Goal: Information Seeking & Learning: Find contact information

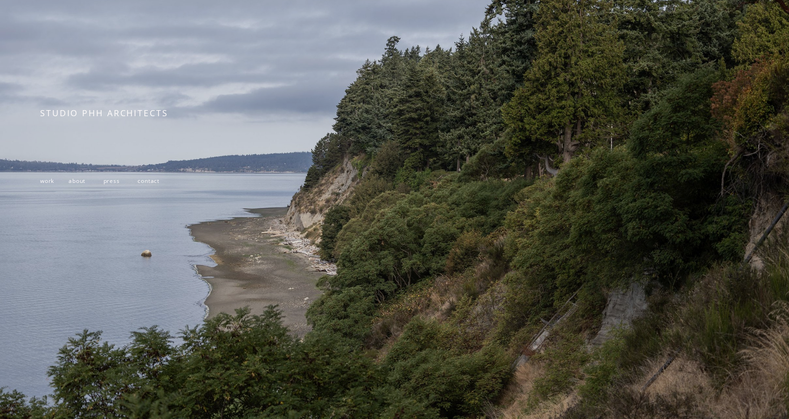
scroll to position [134, 0]
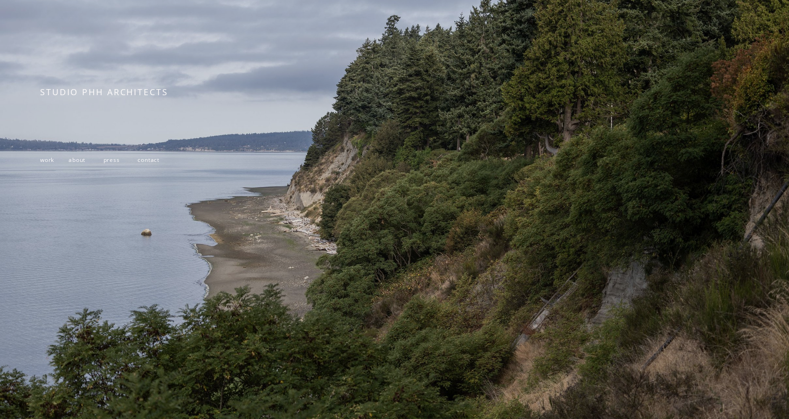
click at [153, 157] on span "contact" at bounding box center [149, 160] width 22 height 8
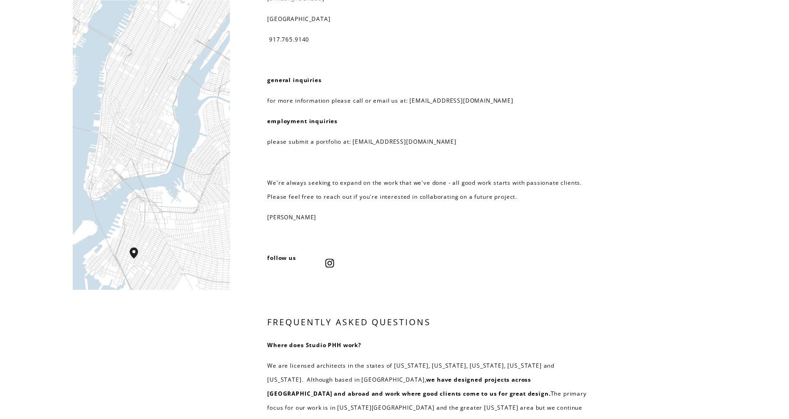
scroll to position [93, 0]
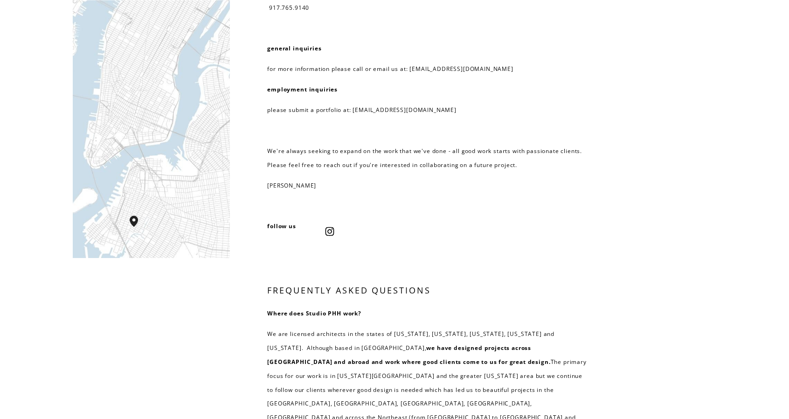
click at [661, 73] on div "Studio PHH Architects 232 3rd street, suite D202 brooklyn, NY 11215 917.765.914…" at bounding box center [394, 304] width 789 height 730
click at [611, 61] on div "Studio PHH Architects 232 3rd street, suite D202 brooklyn, NY 11215 917.765.914…" at bounding box center [394, 304] width 789 height 730
click at [613, 91] on div "Studio PHH Architects 232 3rd street, suite D202 brooklyn, NY 11215 917.765.914…" at bounding box center [394, 304] width 789 height 730
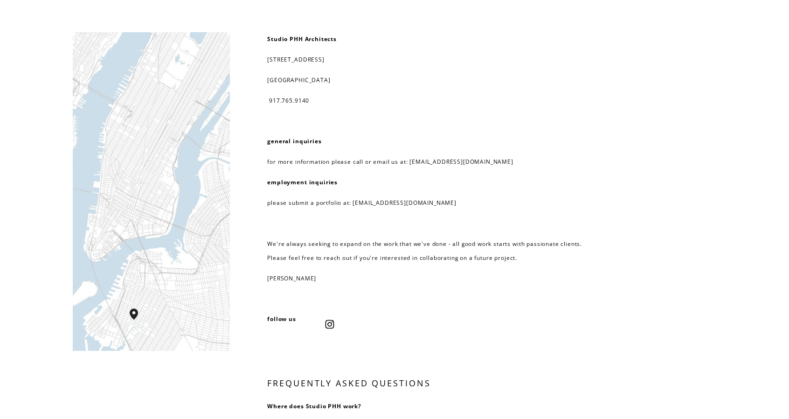
scroll to position [0, 0]
click at [689, 84] on div "Studio PHH Architects 232 3rd street, suite D202 brooklyn, NY 11215 917.765.914…" at bounding box center [394, 398] width 789 height 730
click at [601, 110] on div "Studio PHH Architects 232 3rd street, suite D202 brooklyn, NY 11215 917.765.914…" at bounding box center [394, 398] width 789 height 730
click at [520, 102] on p "917.765.9140" at bounding box center [427, 101] width 320 height 14
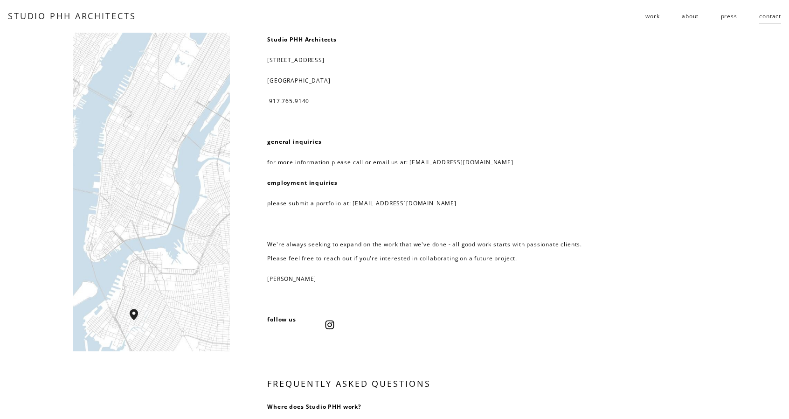
click at [523, 98] on p "917.765.9140" at bounding box center [427, 101] width 320 height 14
click at [546, 120] on p at bounding box center [427, 121] width 320 height 14
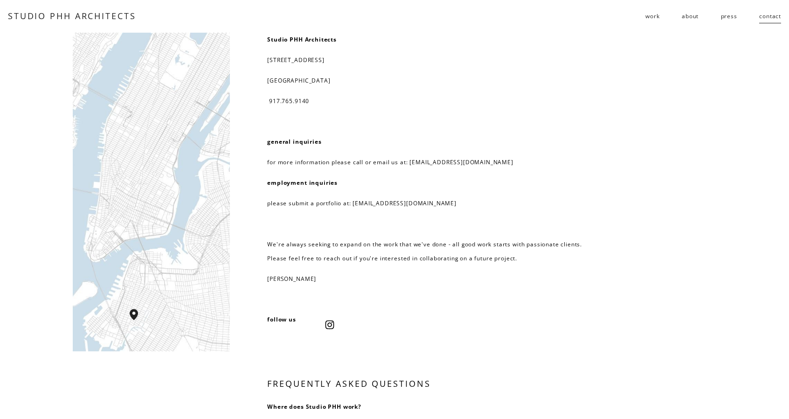
click at [546, 120] on p at bounding box center [427, 121] width 320 height 14
click at [521, 140] on p "general inquiries" at bounding box center [427, 142] width 320 height 14
click at [542, 126] on p at bounding box center [427, 121] width 320 height 14
click at [535, 98] on p "917.765.9140" at bounding box center [427, 101] width 320 height 14
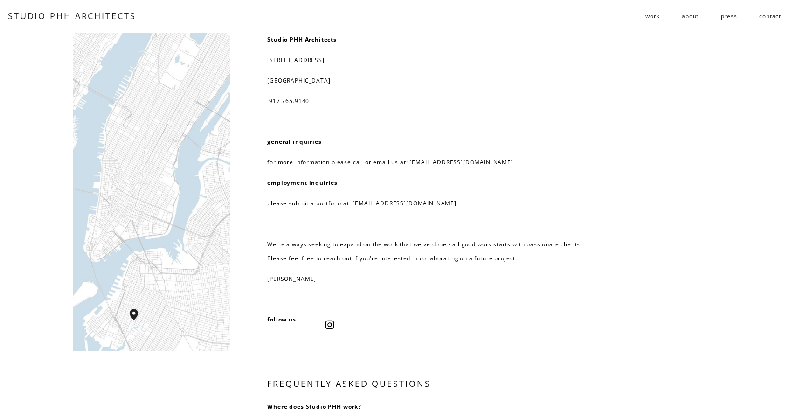
click at [534, 98] on p "917.765.9140" at bounding box center [427, 101] width 320 height 14
click at [460, 79] on p "brooklyn, NY 11215" at bounding box center [427, 81] width 320 height 14
click at [26, 170] on div "Studio PHH Architects 232 3rd street, suite D202 brooklyn, NY 11215 917.765.914…" at bounding box center [394, 398] width 789 height 730
click at [117, 166] on div at bounding box center [151, 192] width 157 height 319
drag, startPoint x: 136, startPoint y: 185, endPoint x: 146, endPoint y: 124, distance: 62.5
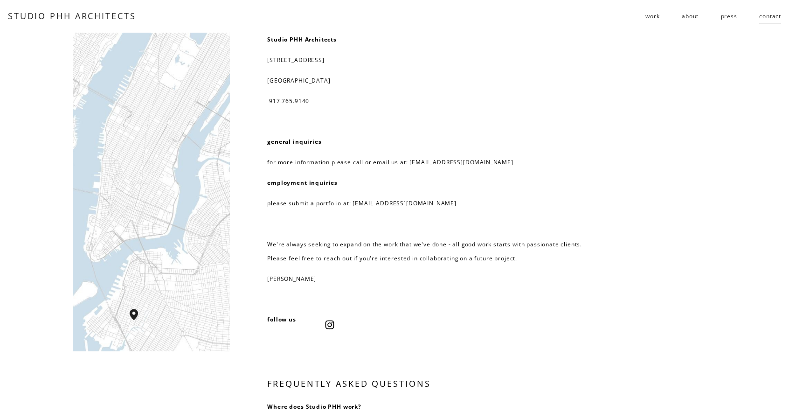
click at [147, 125] on div at bounding box center [151, 192] width 157 height 319
drag, startPoint x: 133, startPoint y: 189, endPoint x: 143, endPoint y: 129, distance: 60.9
click at [143, 129] on div at bounding box center [151, 192] width 157 height 319
drag, startPoint x: 143, startPoint y: 129, endPoint x: 140, endPoint y: 184, distance: 55.6
click at [140, 184] on div at bounding box center [151, 192] width 157 height 319
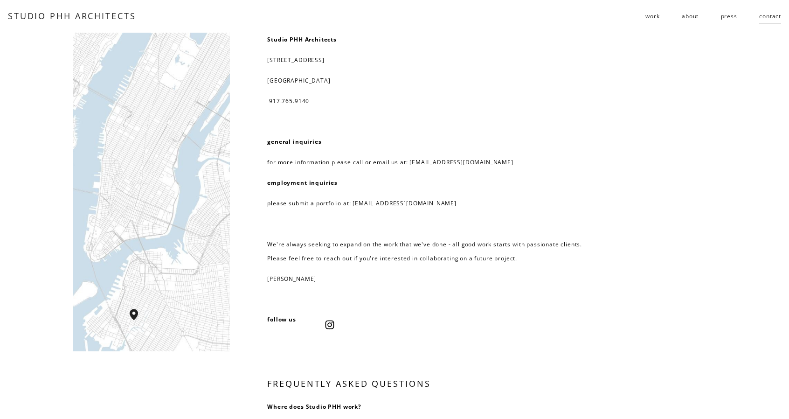
drag, startPoint x: 143, startPoint y: 139, endPoint x: 144, endPoint y: 163, distance: 23.8
click at [144, 163] on div at bounding box center [151, 192] width 157 height 319
drag, startPoint x: 144, startPoint y: 174, endPoint x: 142, endPoint y: 139, distance: 34.1
click at [142, 139] on div at bounding box center [151, 192] width 157 height 319
click at [477, 80] on p "brooklyn, NY 11215" at bounding box center [427, 81] width 320 height 14
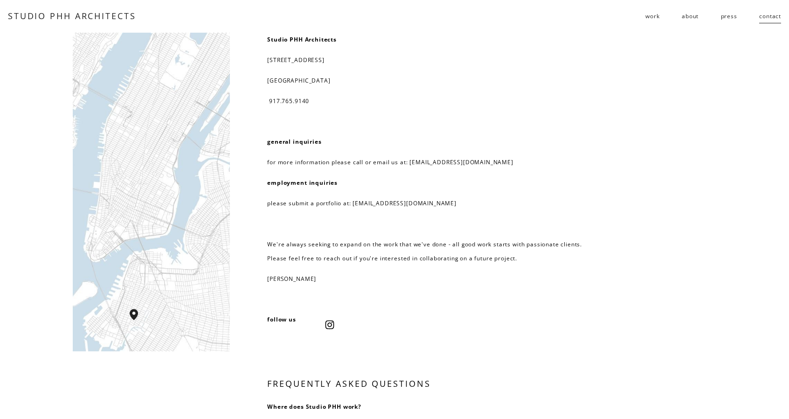
click at [110, 187] on div at bounding box center [151, 192] width 157 height 319
click at [84, 178] on div at bounding box center [151, 192] width 157 height 319
click at [77, 198] on div at bounding box center [151, 192] width 157 height 319
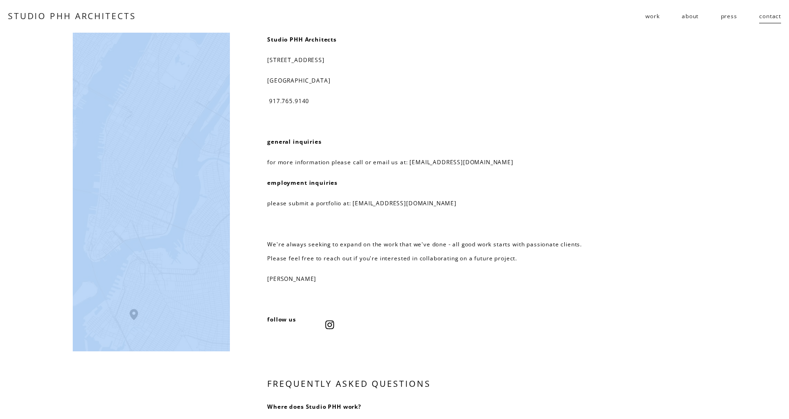
drag, startPoint x: 77, startPoint y: 265, endPoint x: 231, endPoint y: 86, distance: 235.2
click at [231, 86] on div "Studio PHH Architects 232 3rd street, suite D202 brooklyn, NY 11215 917.765.914…" at bounding box center [394, 398] width 789 height 730
click at [106, 122] on div at bounding box center [151, 192] width 157 height 319
click at [97, 120] on div at bounding box center [151, 192] width 157 height 319
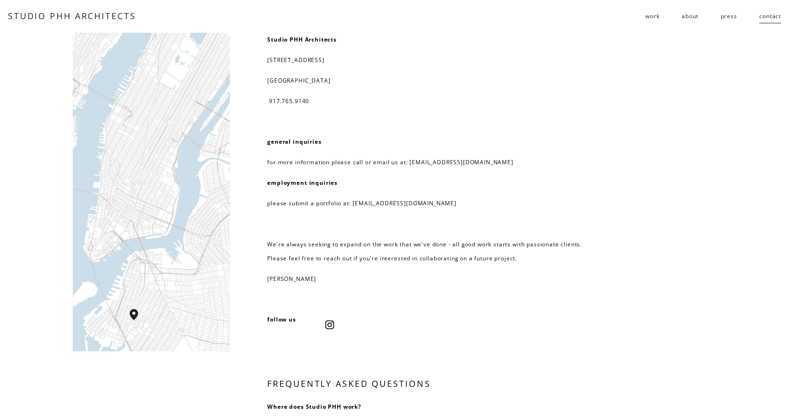
click at [8, 147] on div "Studio PHH Architects 232 3rd street, suite D202 brooklyn, NY 11215 917.765.914…" at bounding box center [394, 398] width 789 height 730
click at [14, 172] on div "Studio PHH Architects 232 3rd street, suite D202 brooklyn, NY 11215 917.765.914…" at bounding box center [394, 398] width 789 height 730
drag, startPoint x: 151, startPoint y: 173, endPoint x: 139, endPoint y: 174, distance: 11.3
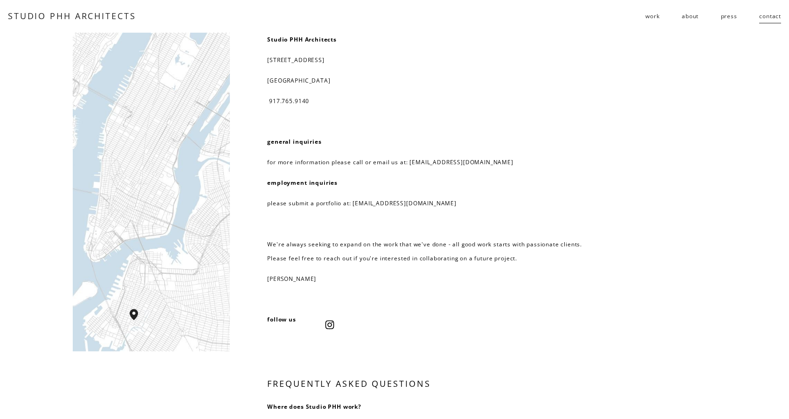
click at [139, 174] on div at bounding box center [151, 192] width 157 height 319
drag, startPoint x: 139, startPoint y: 174, endPoint x: 132, endPoint y: 178, distance: 7.7
click at [132, 178] on div at bounding box center [151, 192] width 157 height 319
click at [43, 174] on div "Studio PHH Architects 232 3rd street, suite D202 brooklyn, NY 11215 917.765.914…" at bounding box center [394, 398] width 789 height 730
click at [569, 115] on p at bounding box center [427, 121] width 320 height 14
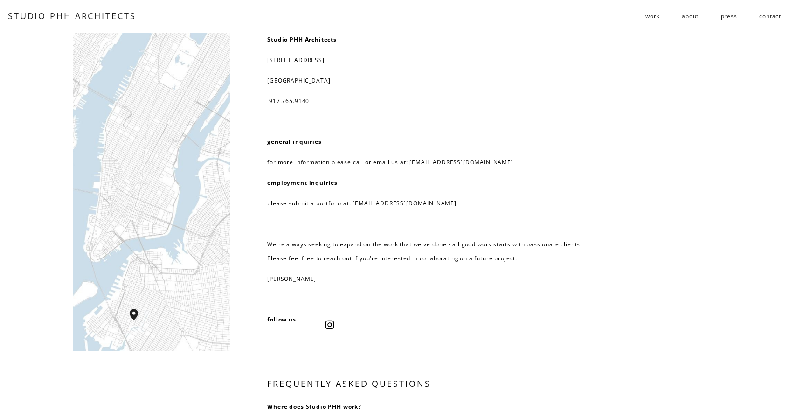
click at [558, 94] on p "917.765.9140" at bounding box center [427, 101] width 320 height 14
click at [460, 97] on p "917.765.9140" at bounding box center [427, 101] width 320 height 14
click at [33, 160] on div "Studio PHH Architects 232 3rd street, suite D202 brooklyn, NY 11215 917.765.914…" at bounding box center [394, 398] width 789 height 730
click at [124, 148] on div at bounding box center [151, 192] width 157 height 319
click at [34, 164] on div "Studio PHH Architects 232 3rd street, suite D202 brooklyn, NY 11215 917.765.914…" at bounding box center [394, 398] width 789 height 730
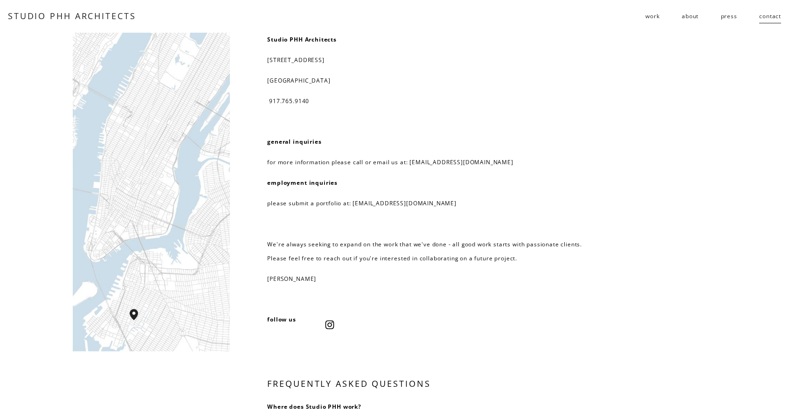
click at [21, 175] on div "Studio PHH Architects 232 3rd street, suite D202 brooklyn, NY 11215 917.765.914…" at bounding box center [394, 398] width 789 height 730
click at [54, 228] on div "Studio PHH Architects 232 3rd street, suite D202 brooklyn, NY 11215 917.765.914…" at bounding box center [394, 398] width 789 height 730
click at [474, 130] on div "Studio PHH Architects 232 3rd street, suite D202 brooklyn, NY 11215 917.765.914…" at bounding box center [427, 159] width 320 height 253
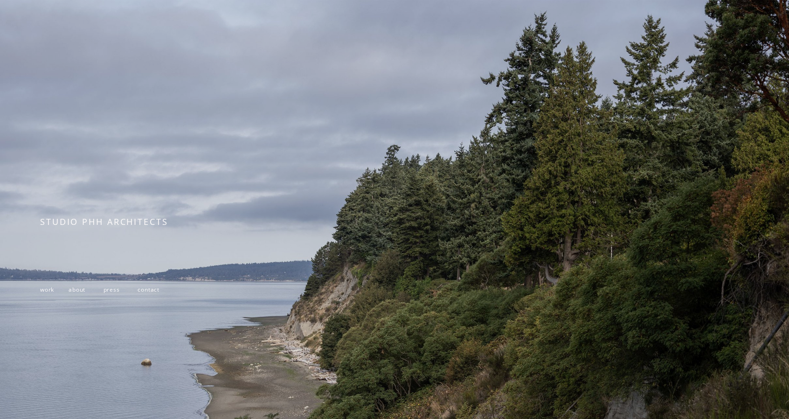
click at [48, 293] on span "work" at bounding box center [47, 290] width 14 height 8
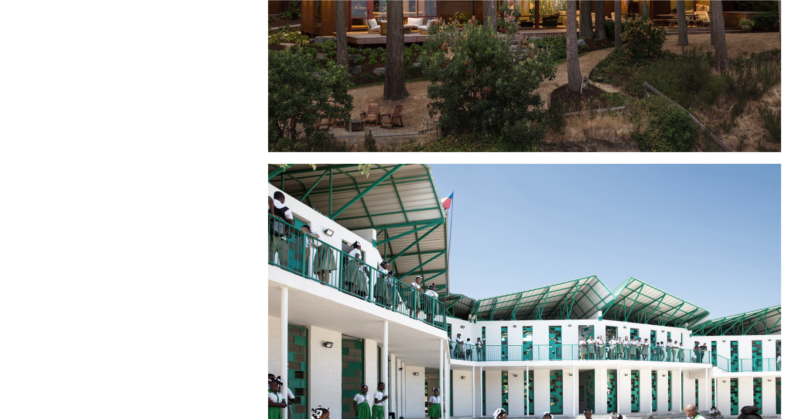
scroll to position [233, 0]
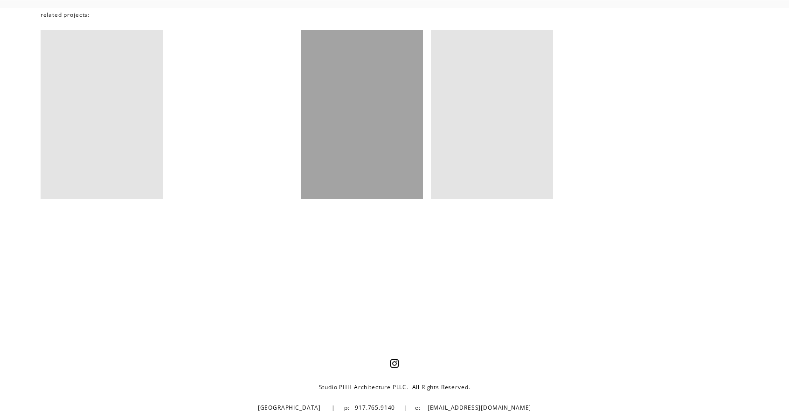
scroll to position [6467, 0]
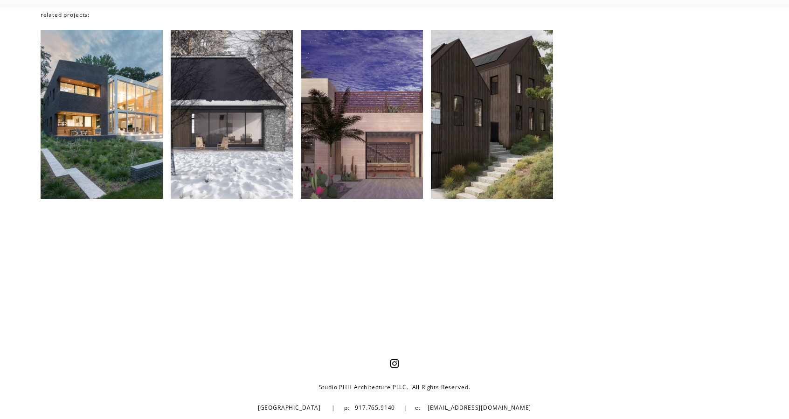
click at [317, 242] on div at bounding box center [394, 289] width 789 height 138
click at [83, 260] on div at bounding box center [394, 289] width 789 height 69
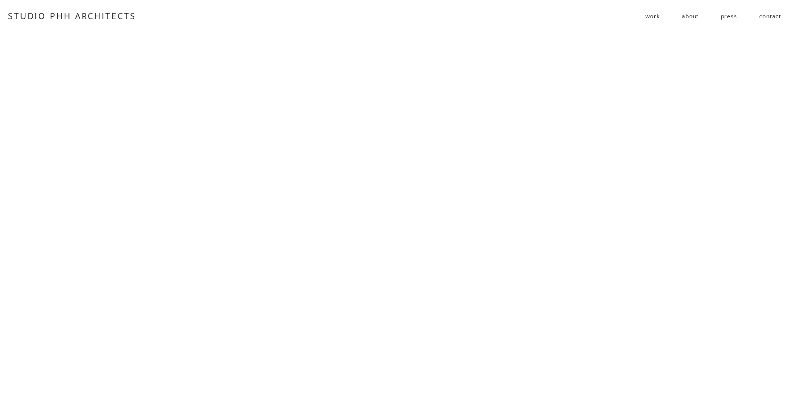
scroll to position [0, 0]
